Goal: Check status: Check status

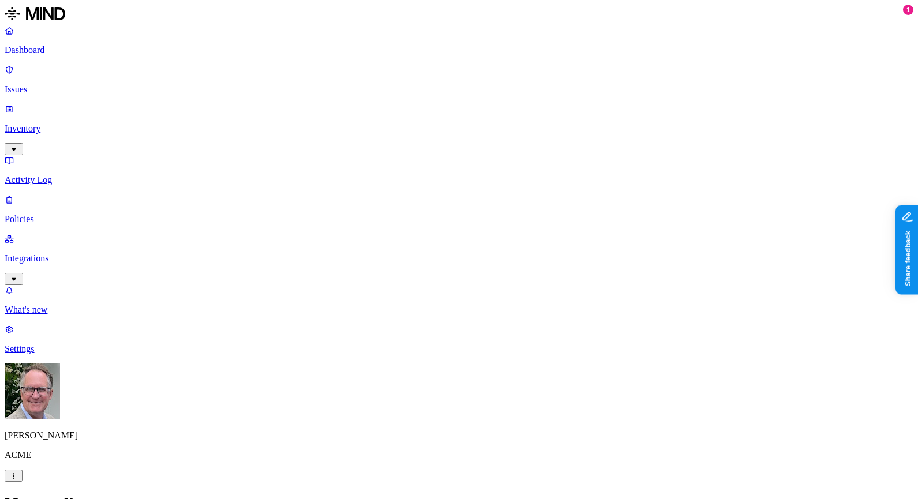
click at [65, 84] on p "Issues" at bounding box center [459, 89] width 909 height 10
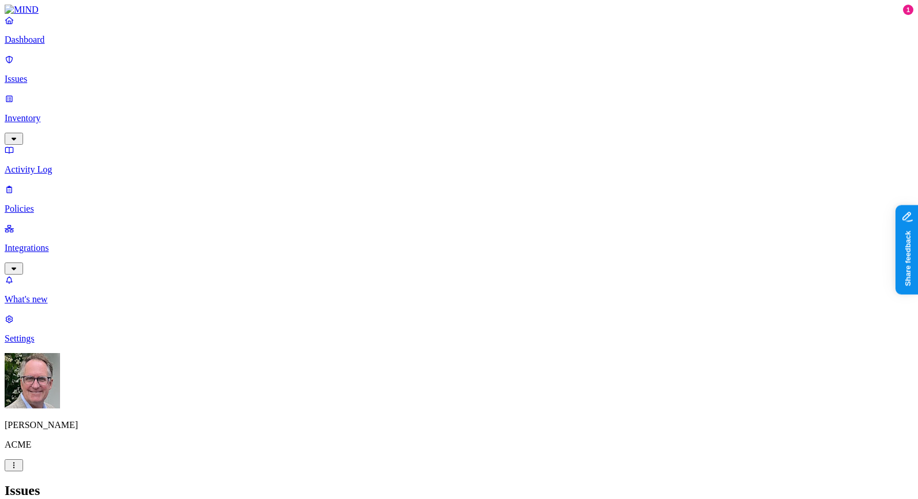
click at [40, 74] on p "Issues" at bounding box center [459, 79] width 909 height 10
